Goal: Information Seeking & Learning: Understand process/instructions

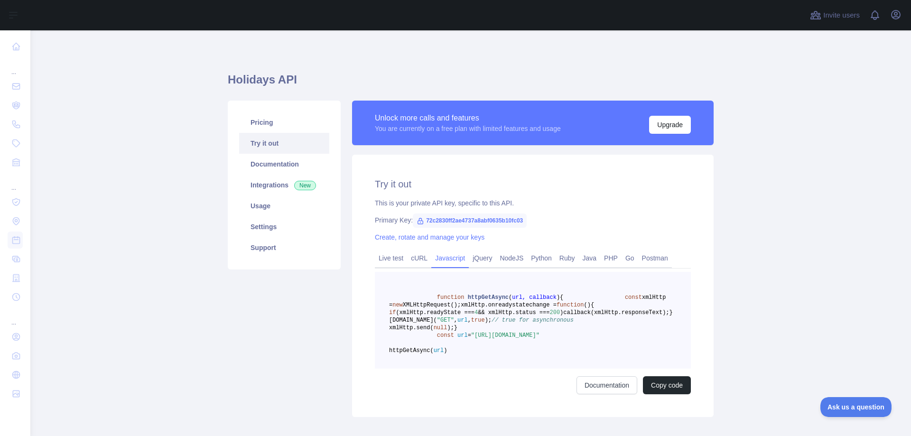
scroll to position [47, 0]
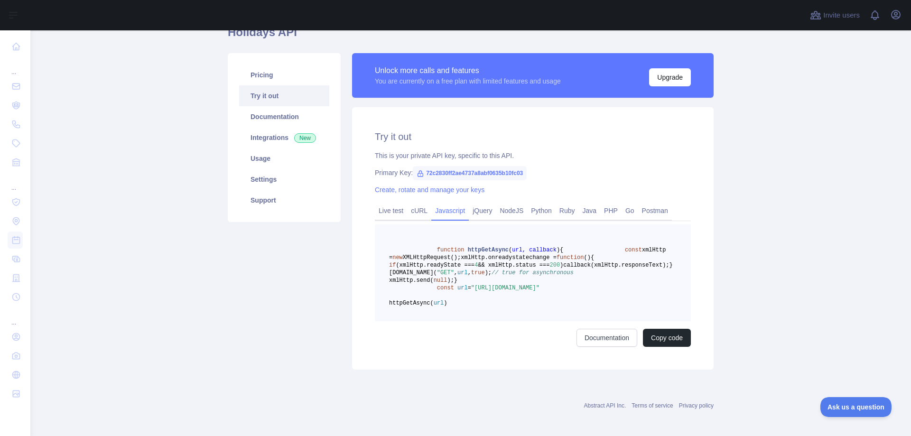
click at [464, 174] on span "72c2830ff2ae4737a8abf0635b10fc03" at bounding box center [470, 173] width 114 height 14
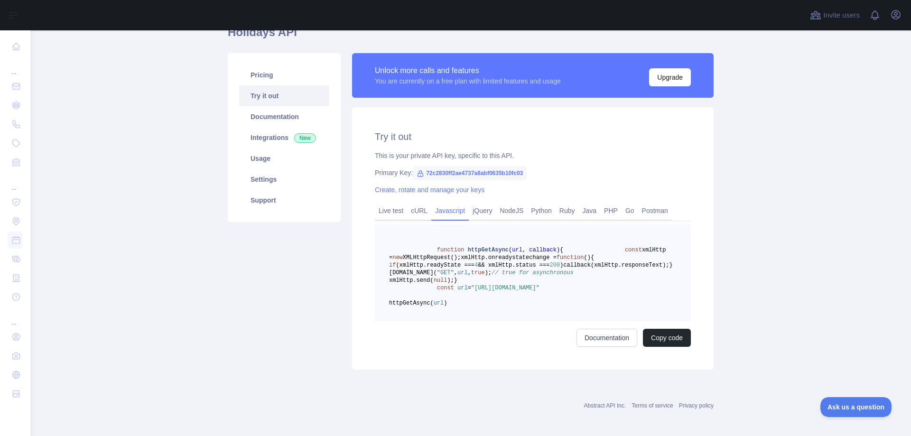
click at [677, 183] on div "Try it out This is your private API key, specific to this API. Primary Key: 72c…" at bounding box center [532, 238] width 361 height 262
drag, startPoint x: 332, startPoint y: 245, endPoint x: 337, endPoint y: 247, distance: 5.0
click at [333, 246] on div "Pricing Try it out Documentation Integrations New Usage Settings Support" at bounding box center [284, 211] width 124 height 316
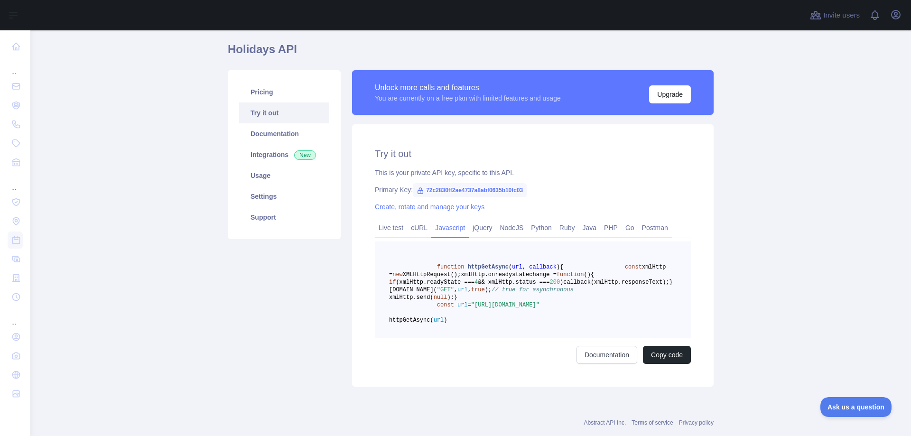
scroll to position [0, 0]
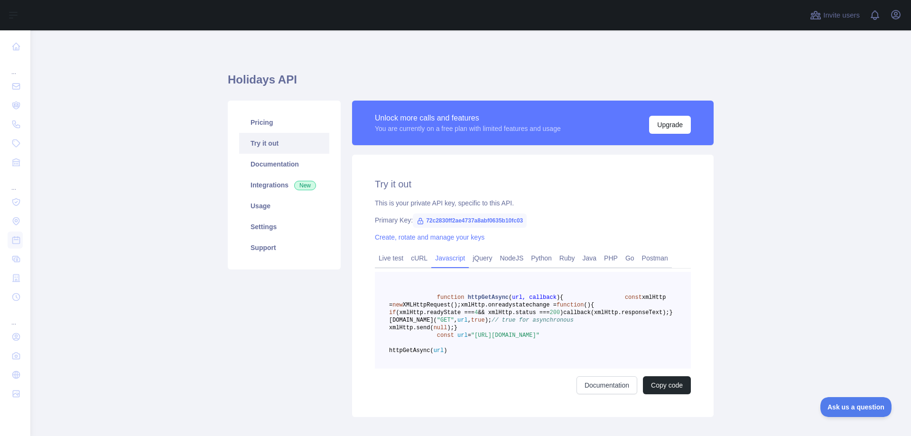
drag, startPoint x: 346, startPoint y: 248, endPoint x: 215, endPoint y: 72, distance: 219.3
click at [215, 72] on main "Holidays API Pricing Try it out Documentation Integrations New Usage Settings S…" at bounding box center [470, 233] width 880 height 406
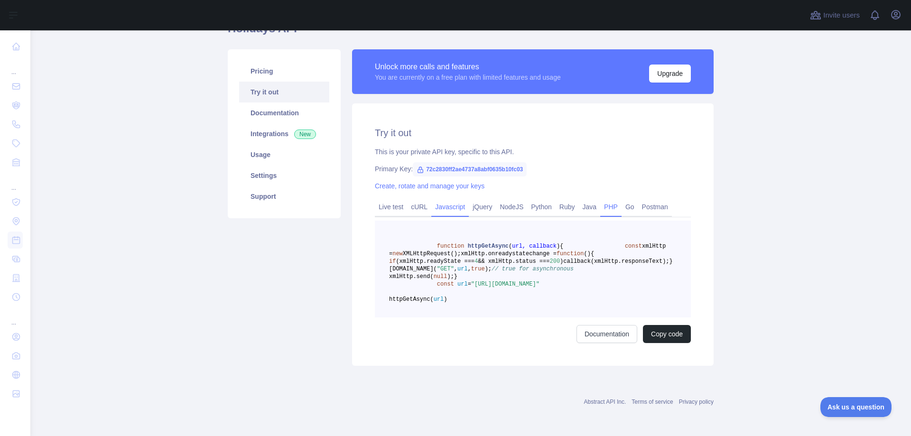
drag, startPoint x: 603, startPoint y: 158, endPoint x: 604, endPoint y: 166, distance: 8.1
click at [604, 199] on link "PHP" at bounding box center [610, 206] width 21 height 15
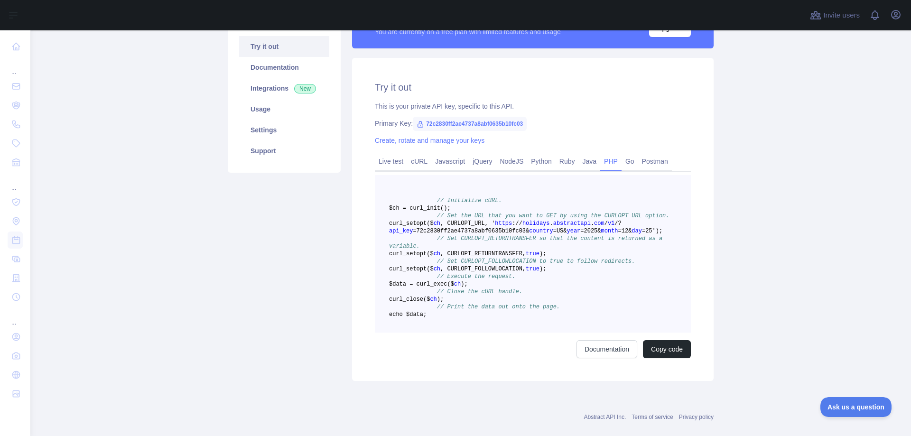
click at [463, 234] on span "=72c2830ff2ae4737a8abf0635b10fc03&" at bounding box center [471, 231] width 116 height 7
click at [440, 257] on span "ch" at bounding box center [436, 253] width 7 height 7
click at [474, 234] on span "=72c2830ff2ae4737a8abf0635b10fc03&" at bounding box center [471, 231] width 116 height 7
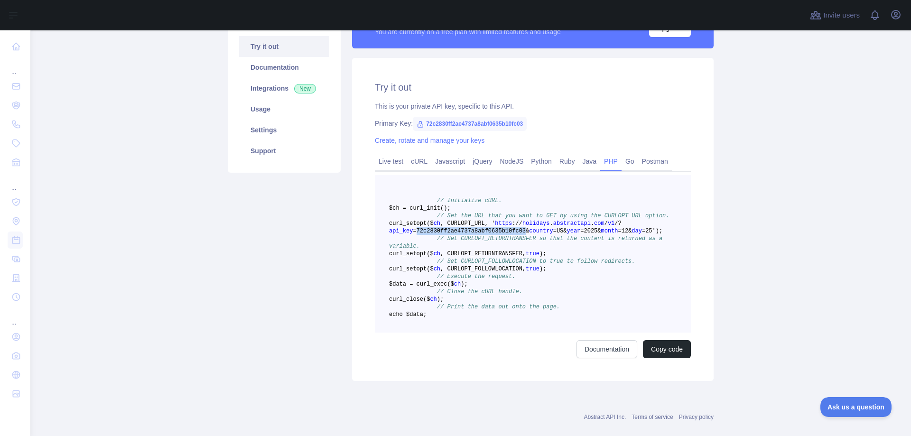
click at [474, 234] on span "=72c2830ff2ae4737a8abf0635b10fc03&" at bounding box center [471, 231] width 116 height 7
click at [480, 250] on pre "// Initialize cURL. $ch = curl _init() ; // Set the URL that you want to GET by…" at bounding box center [533, 253] width 316 height 157
click at [478, 234] on span "=72c2830ff2ae4737a8abf0635b10fc03&" at bounding box center [471, 231] width 116 height 7
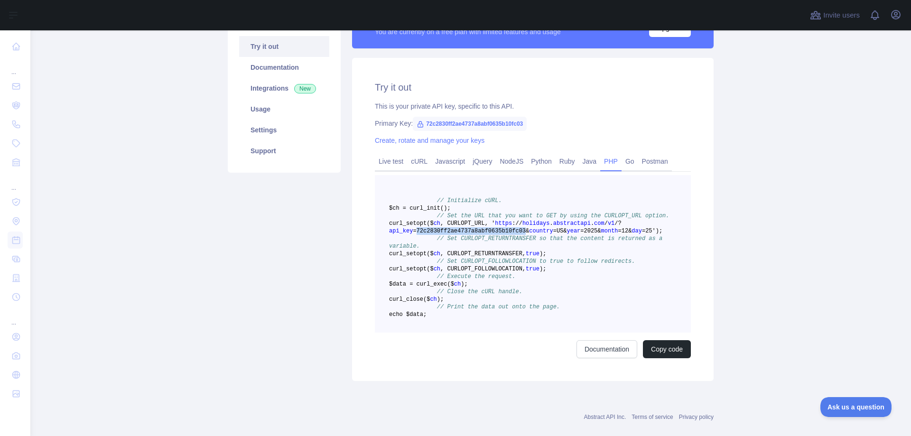
click at [478, 234] on span "=72c2830ff2ae4737a8abf0635b10fc03&" at bounding box center [471, 231] width 116 height 7
